Goal: Transaction & Acquisition: Purchase product/service

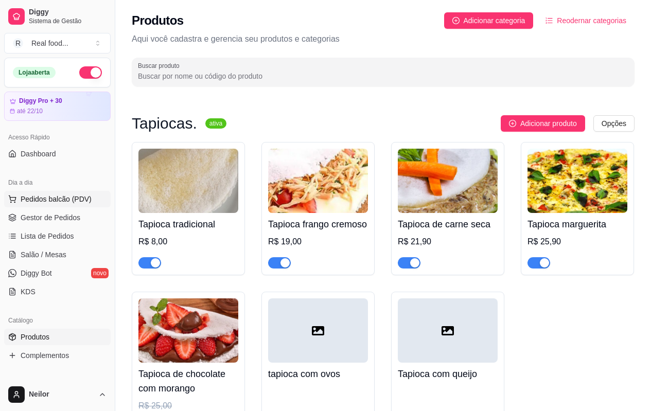
click at [74, 202] on span "Pedidos balcão (PDV)" at bounding box center [56, 199] width 71 height 10
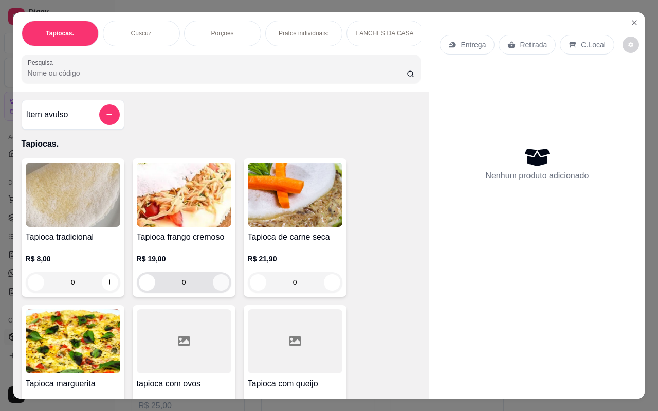
click at [218, 286] on icon "increase-product-quantity" at bounding box center [221, 283] width 6 height 6
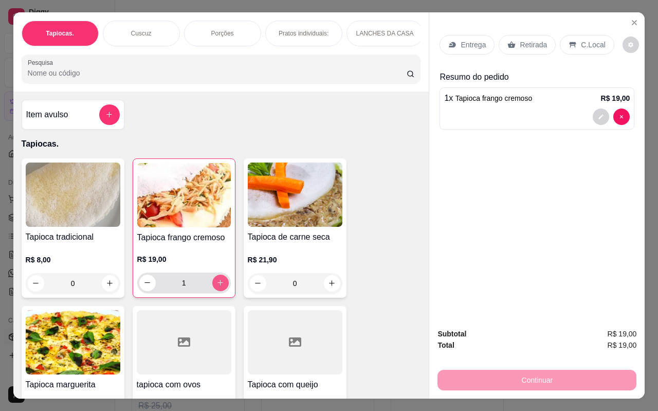
click at [219, 284] on icon "increase-product-quantity" at bounding box center [221, 283] width 8 height 8
type input "2"
click at [102, 285] on button "increase-product-quantity" at bounding box center [110, 283] width 16 height 16
type input "1"
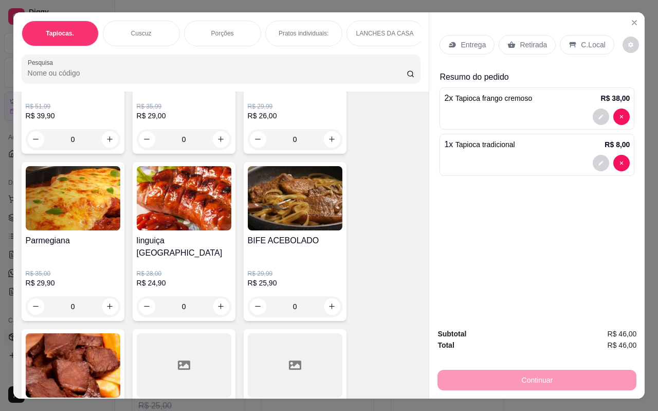
scroll to position [823, 0]
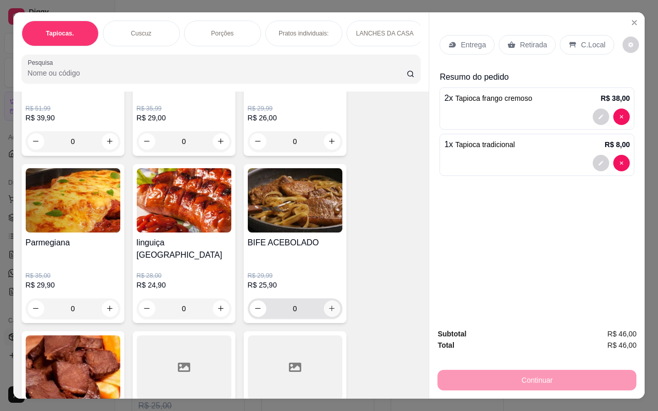
click at [328, 305] on icon "increase-product-quantity" at bounding box center [332, 309] width 8 height 8
type input "1"
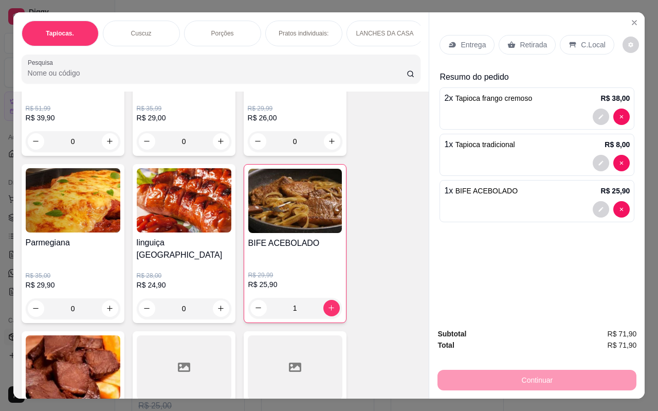
click at [580, 50] on div "C.Local" at bounding box center [587, 45] width 54 height 20
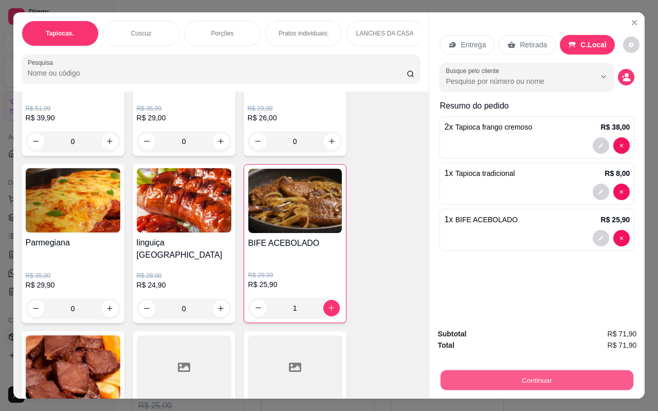
click at [525, 371] on button "Continuar" at bounding box center [537, 380] width 193 height 20
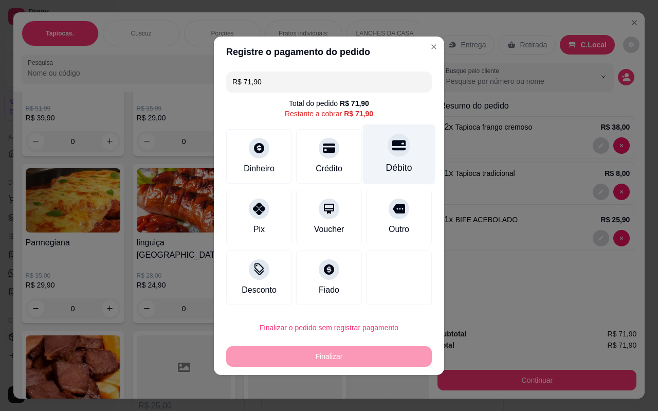
click at [394, 155] on div at bounding box center [399, 145] width 23 height 23
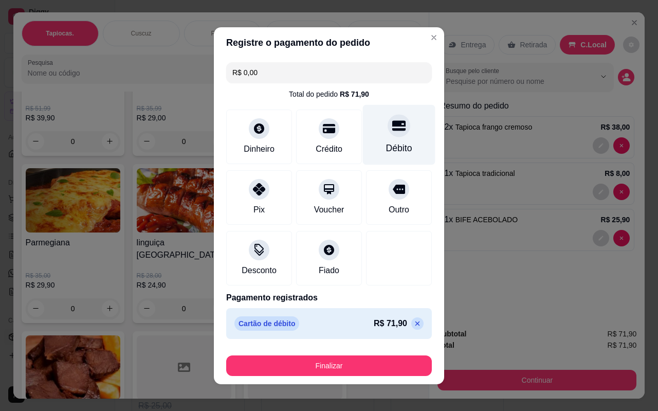
type input "R$ 0,00"
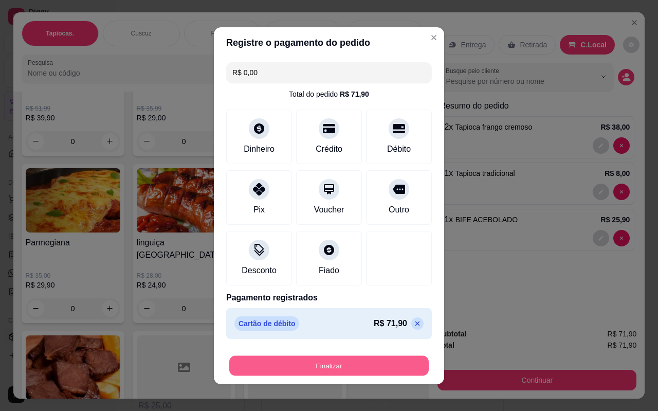
click at [349, 368] on button "Finalizar" at bounding box center [329, 365] width 200 height 20
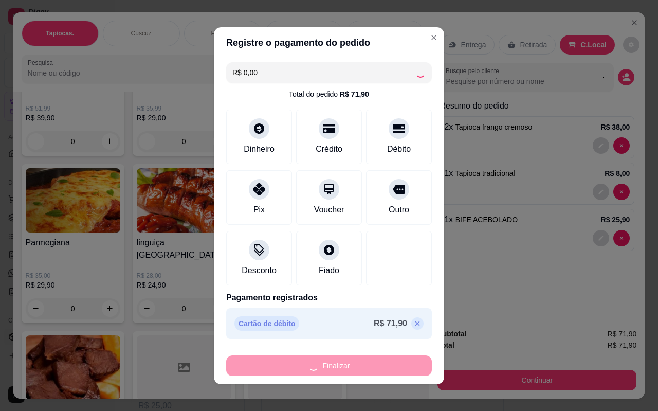
type input "0"
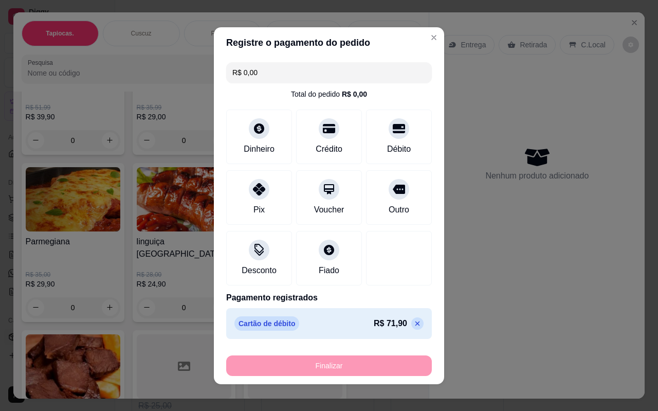
type input "-R$ 71,90"
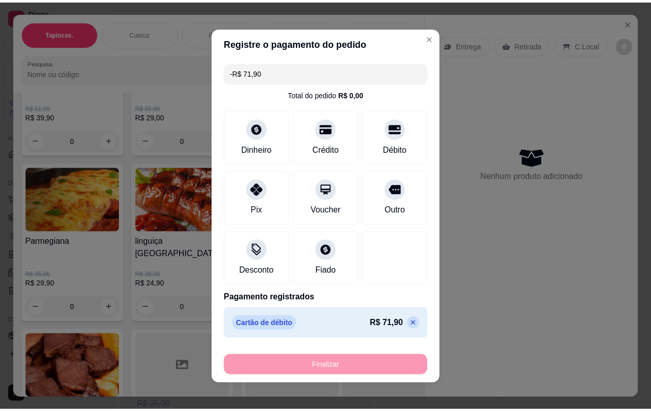
scroll to position [822, 0]
